Goal: Information Seeking & Learning: Learn about a topic

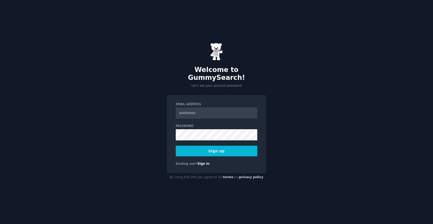
click at [201, 108] on input "Email Address" at bounding box center [217, 112] width 82 height 11
click at [301, 84] on div "Welcome to GummySearch! Let's set your account password Email Address Password …" at bounding box center [216, 112] width 433 height 224
click at [237, 107] on input "Email Address" at bounding box center [217, 112] width 82 height 11
type input "**********"
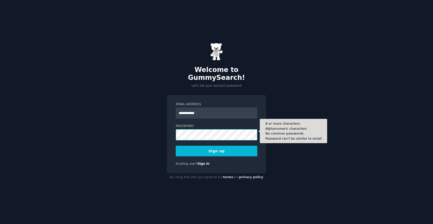
click at [217, 147] on button "Sign up" at bounding box center [217, 151] width 82 height 11
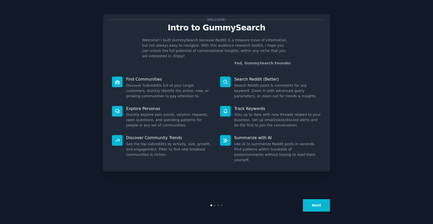
click at [323, 209] on button "Next" at bounding box center [316, 205] width 27 height 12
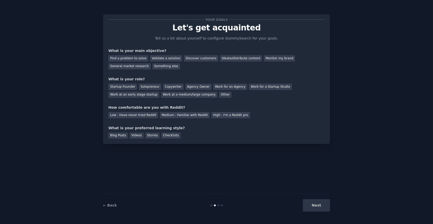
click at [323, 209] on div "Next" at bounding box center [293, 205] width 76 height 12
click at [332, 191] on div "Your goals Let's get acquainted Tell us a bit about yourself to configure Gummy…" at bounding box center [216, 112] width 419 height 210
click at [184, 58] on div "Discover customers" at bounding box center [201, 58] width 34 height 6
click at [279, 57] on div "Monitor my brand" at bounding box center [279, 58] width 31 height 6
click at [202, 60] on div "Discover customers" at bounding box center [201, 58] width 34 height 6
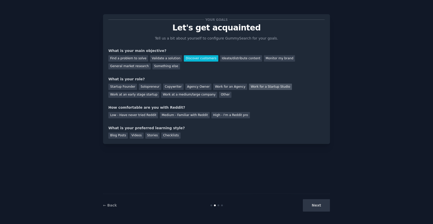
click at [257, 86] on div "Work for a Startup Studio" at bounding box center [270, 87] width 43 height 6
click at [137, 94] on div "Work at an early stage startup" at bounding box center [133, 95] width 51 height 6
click at [164, 115] on div "Medium - Familiar with Reddit" at bounding box center [185, 115] width 50 height 6
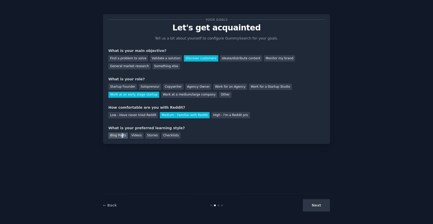
click at [122, 135] on div "Blog Posts" at bounding box center [118, 136] width 20 height 6
click at [314, 207] on button "Next" at bounding box center [316, 205] width 27 height 12
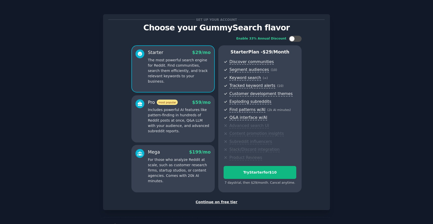
click at [224, 203] on div "Continue on free tier" at bounding box center [216, 202] width 216 height 5
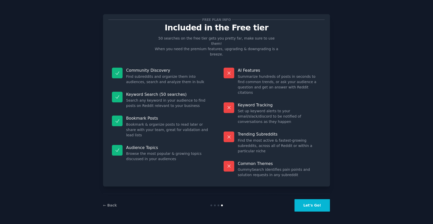
click at [302, 205] on button "Let's Go!" at bounding box center [312, 205] width 35 height 12
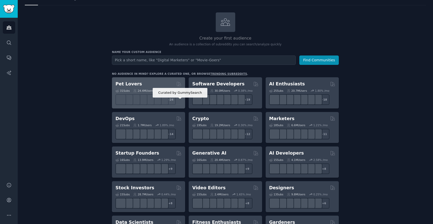
scroll to position [20, 0]
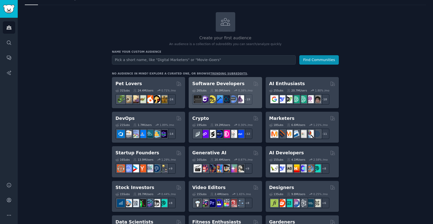
click at [229, 82] on h2 "Software Developers" at bounding box center [218, 84] width 52 height 6
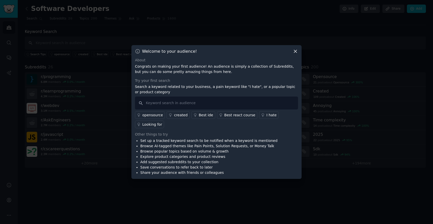
click at [295, 51] on icon at bounding box center [295, 51] width 3 height 3
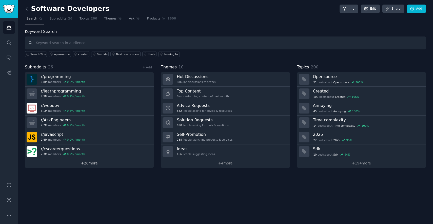
click at [80, 164] on link "+ 20 more" at bounding box center [89, 163] width 129 height 9
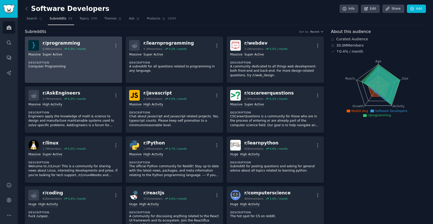
click at [75, 62] on dt "Description" at bounding box center [73, 63] width 90 height 4
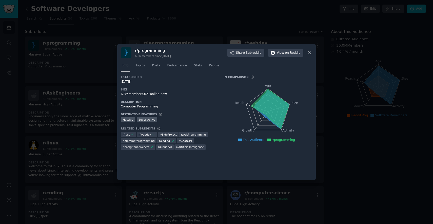
click at [228, 90] on icon "Age Size Activity Growth Reach" at bounding box center [268, 112] width 89 height 64
click at [137, 66] on span "Topics" at bounding box center [140, 65] width 9 height 5
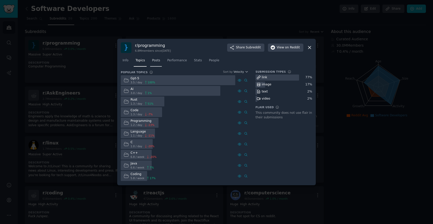
click at [154, 61] on span "Posts" at bounding box center [156, 60] width 8 height 5
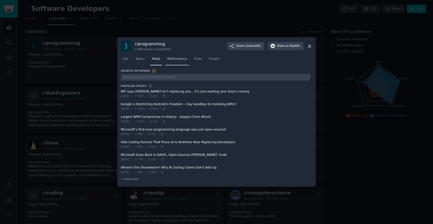
click at [173, 64] on link "Performance" at bounding box center [177, 60] width 23 height 10
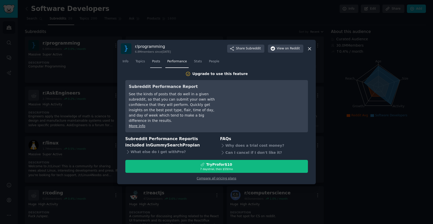
click at [157, 64] on span "Posts" at bounding box center [156, 61] width 8 height 5
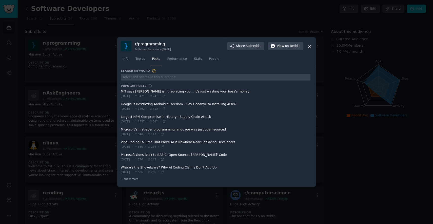
click at [137, 92] on span at bounding box center [216, 94] width 190 height 12
click at [286, 50] on button "View on Reddit" at bounding box center [285, 46] width 35 height 8
click at [176, 62] on link "Performance" at bounding box center [177, 60] width 23 height 10
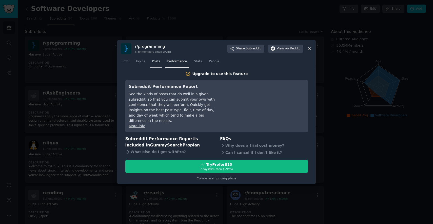
click at [157, 64] on span "Posts" at bounding box center [156, 61] width 8 height 5
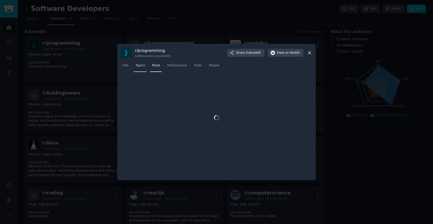
click at [140, 67] on div "Info Topics Posts Performance Stats People" at bounding box center [217, 66] width 192 height 17
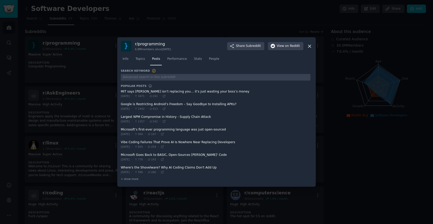
click at [150, 118] on span at bounding box center [216, 119] width 190 height 12
click at [310, 47] on icon at bounding box center [310, 46] width 3 height 3
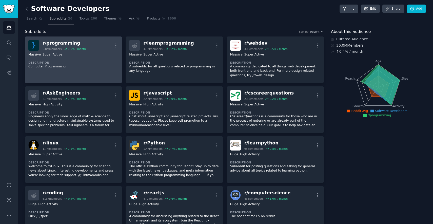
click at [121, 42] on link "r/ programming 6.8M members 0.0 % / month More Massive Super Active Description…" at bounding box center [73, 60] width 97 height 46
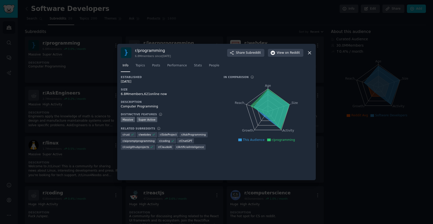
click at [102, 47] on div at bounding box center [216, 112] width 433 height 224
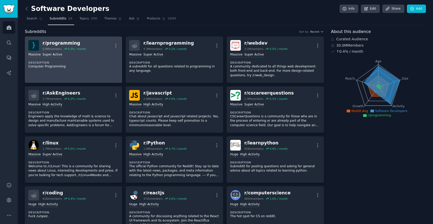
click at [109, 47] on div "r/ programming 6.8M members 0.0 % / month More" at bounding box center [73, 45] width 90 height 11
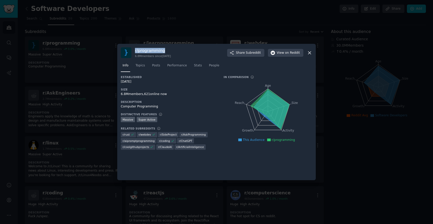
drag, startPoint x: 135, startPoint y: 50, endPoint x: 164, endPoint y: 51, distance: 28.9
click at [164, 51] on h3 "r/ programming" at bounding box center [153, 50] width 36 height 5
